Goal: Book appointment/travel/reservation

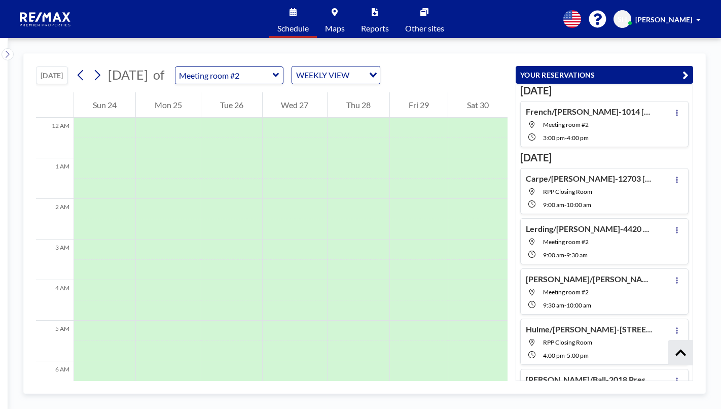
scroll to position [256, 0]
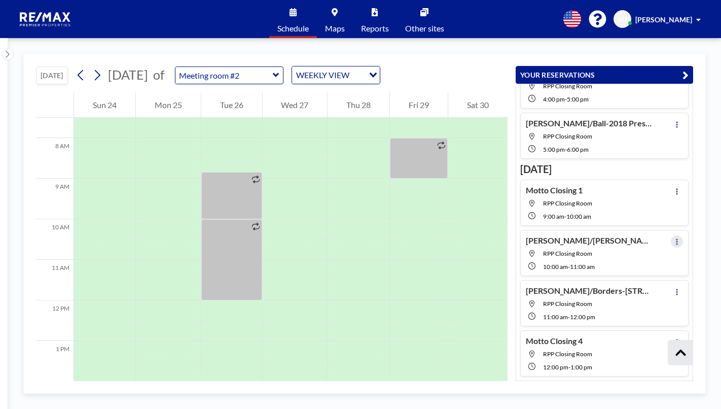
click at [675, 243] on icon at bounding box center [677, 241] width 4 height 7
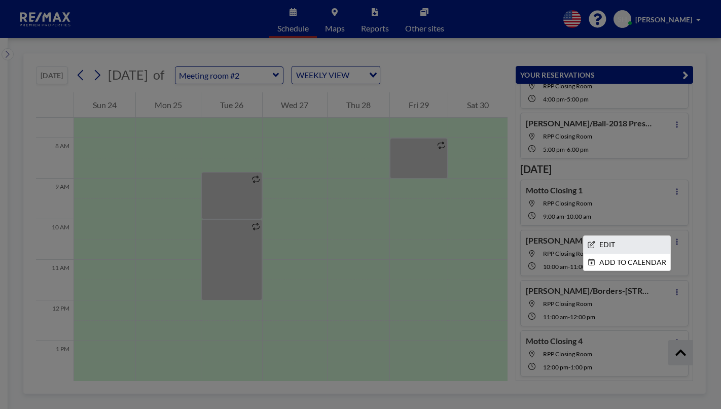
click at [614, 246] on li "EDIT" at bounding box center [627, 244] width 87 height 17
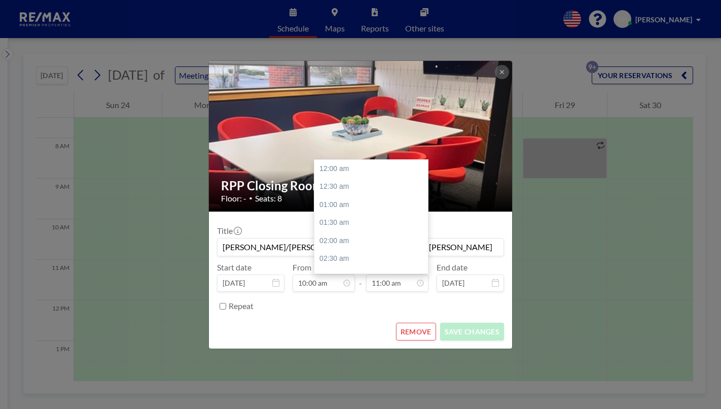
scroll to position [397, 0]
click at [428, 254] on div "01:30 pm" at bounding box center [374, 259] width 119 height 18
type input "01:30 pm"
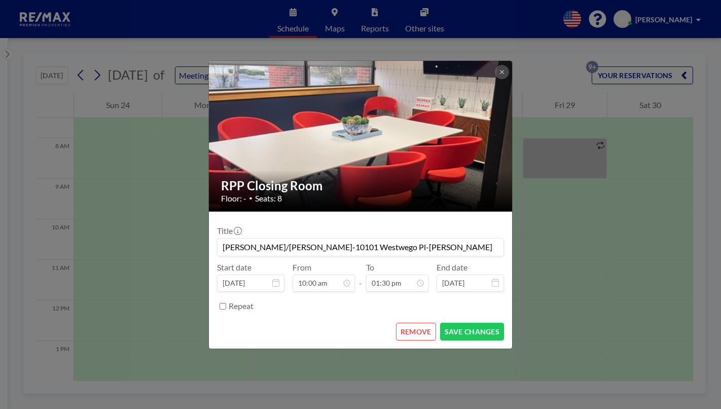
click at [433, 248] on input "[PERSON_NAME]/[PERSON_NAME]-10101 Westwego Pl-[PERSON_NAME]" at bounding box center [361, 246] width 286 height 17
click at [463, 330] on button "SAVE CHANGES" at bounding box center [472, 332] width 64 height 18
type input "[PERSON_NAME]/[PERSON_NAME]-10101 Westwego Pl-[PERSON_NAME] Buyer Only"
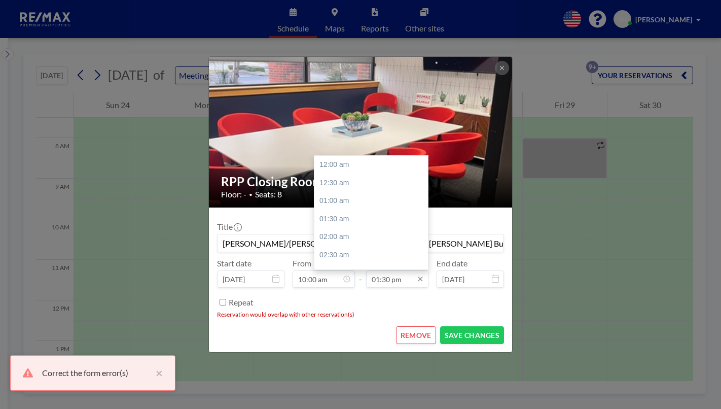
scroll to position [488, 0]
click at [396, 271] on input "01:30 pm" at bounding box center [397, 278] width 62 height 17
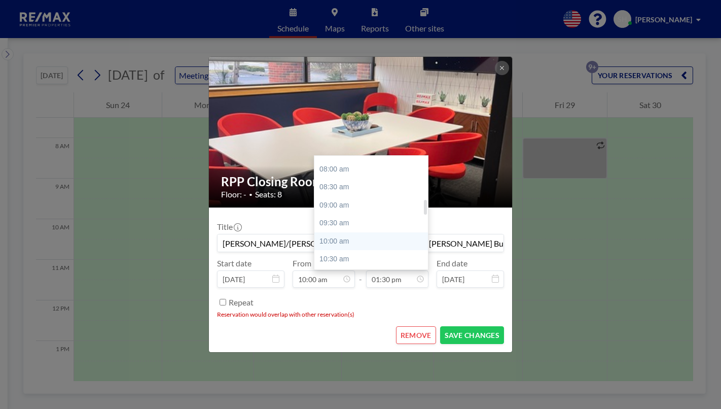
scroll to position [335, 0]
click at [337, 227] on div "11:00 am" at bounding box center [374, 227] width 119 height 18
type input "11:00 am"
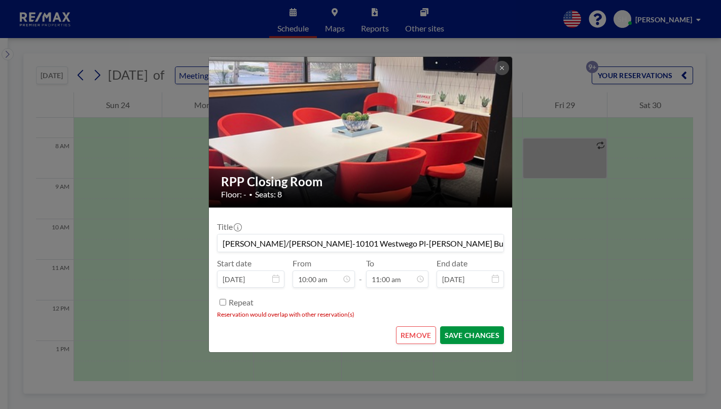
scroll to position [0, 0]
click at [473, 331] on button "SAVE CHANGES" at bounding box center [472, 335] width 64 height 18
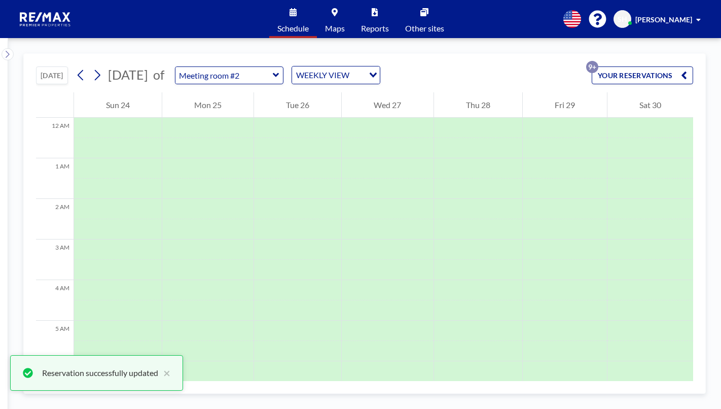
click at [632, 76] on button "YOUR RESERVATIONS 9+" at bounding box center [642, 75] width 101 height 18
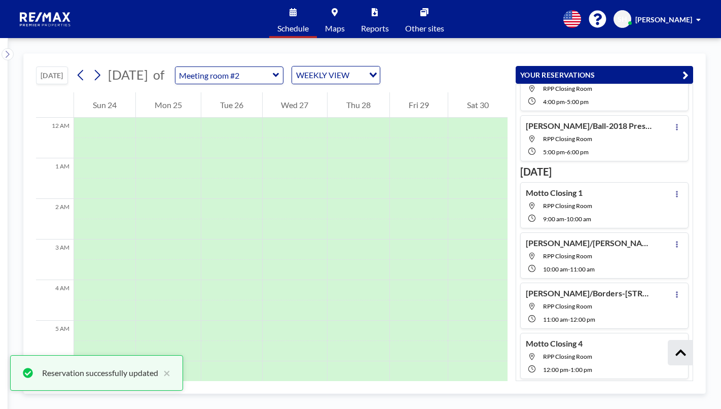
scroll to position [256, 0]
